Goal: Navigation & Orientation: Go to known website

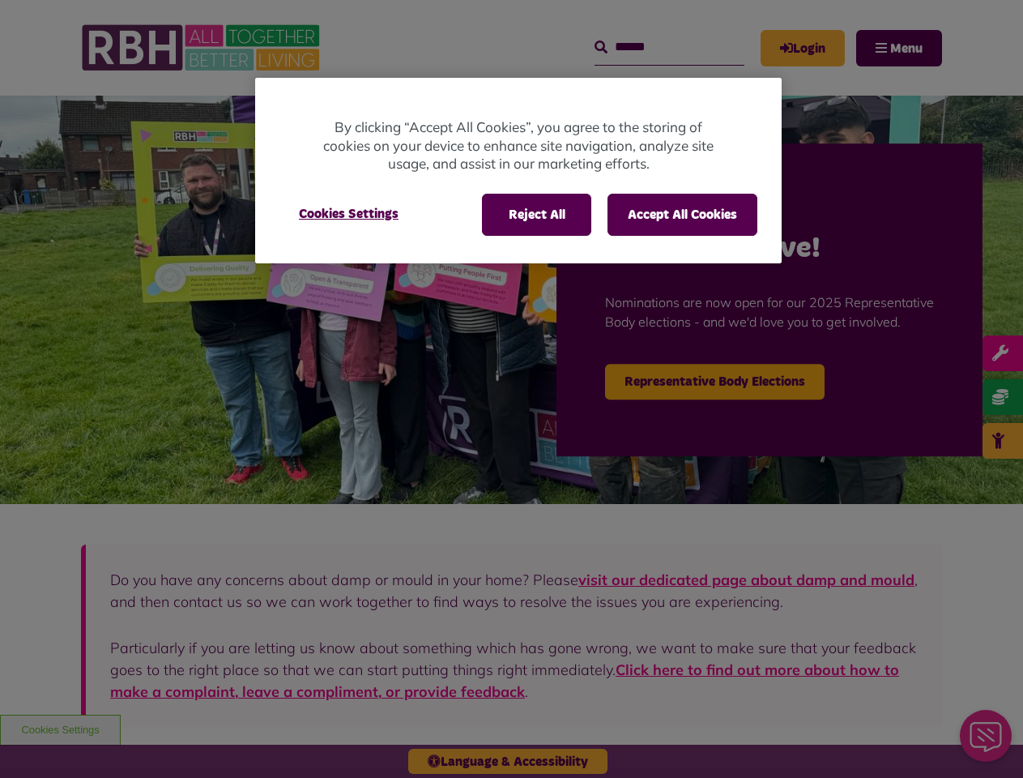
click at [511, 389] on div at bounding box center [511, 389] width 1023 height 778
click at [536, 215] on button "Reject All" at bounding box center [536, 215] width 109 height 42
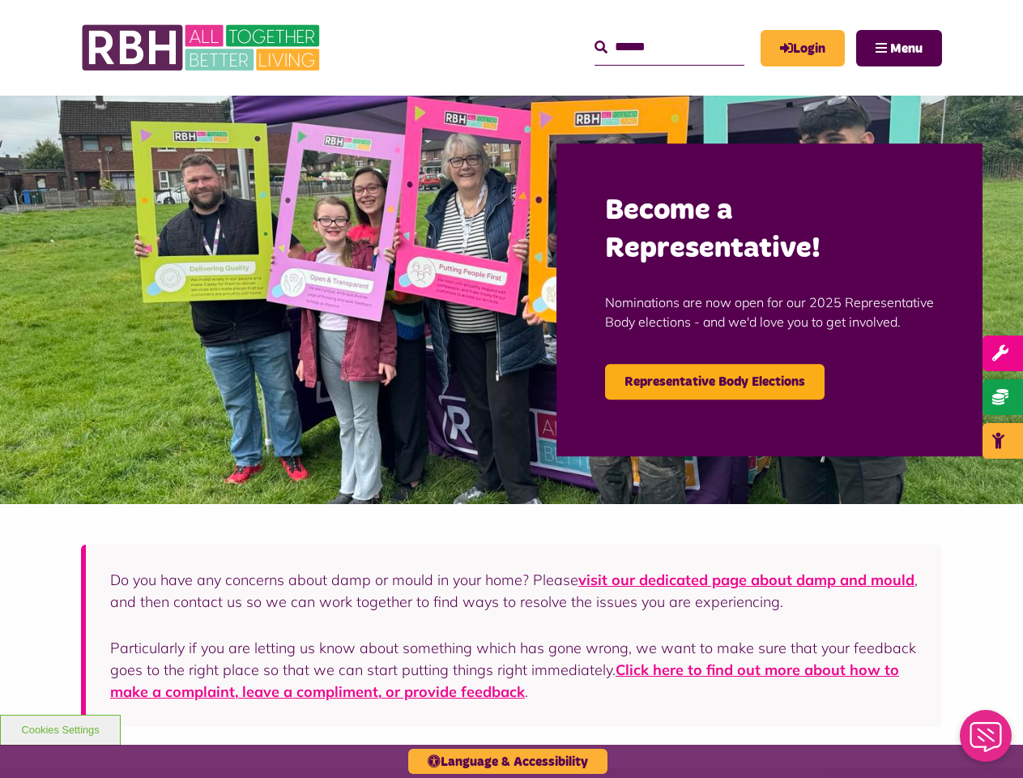
click at [682, 215] on button "Accept All Cookies" at bounding box center [683, 215] width 150 height 42
click at [348, 214] on img at bounding box center [511, 300] width 1023 height 408
